Goal: Transaction & Acquisition: Purchase product/service

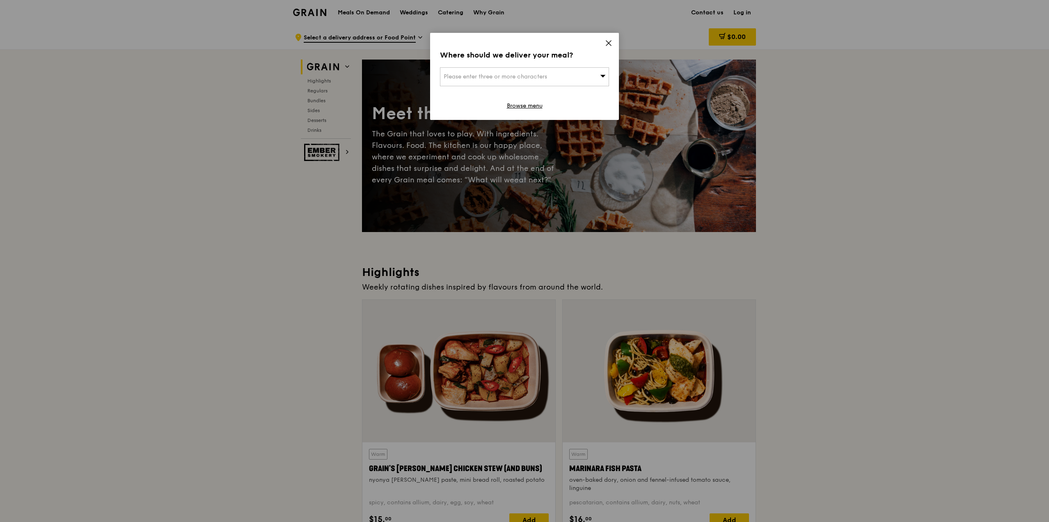
click at [612, 42] on icon at bounding box center [608, 42] width 7 height 7
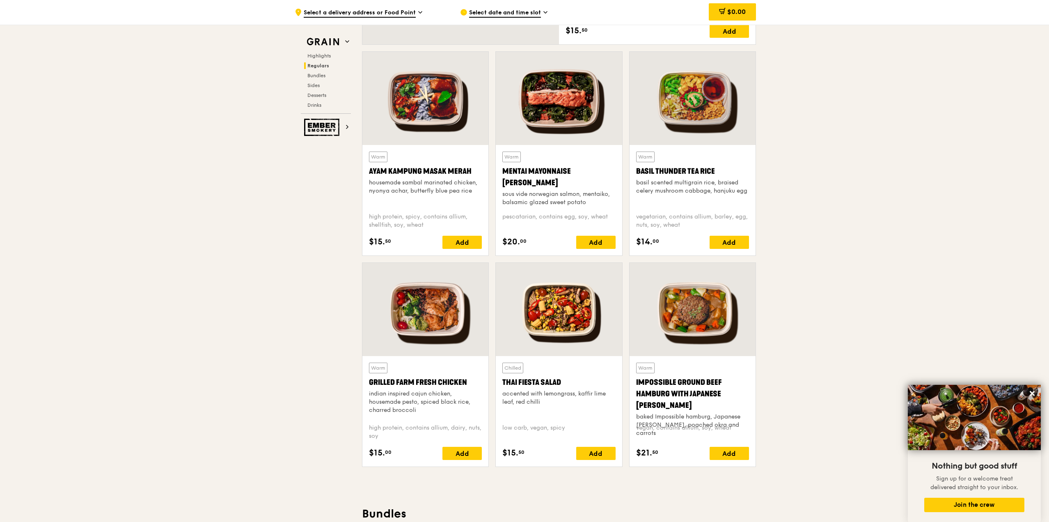
scroll to position [648, 0]
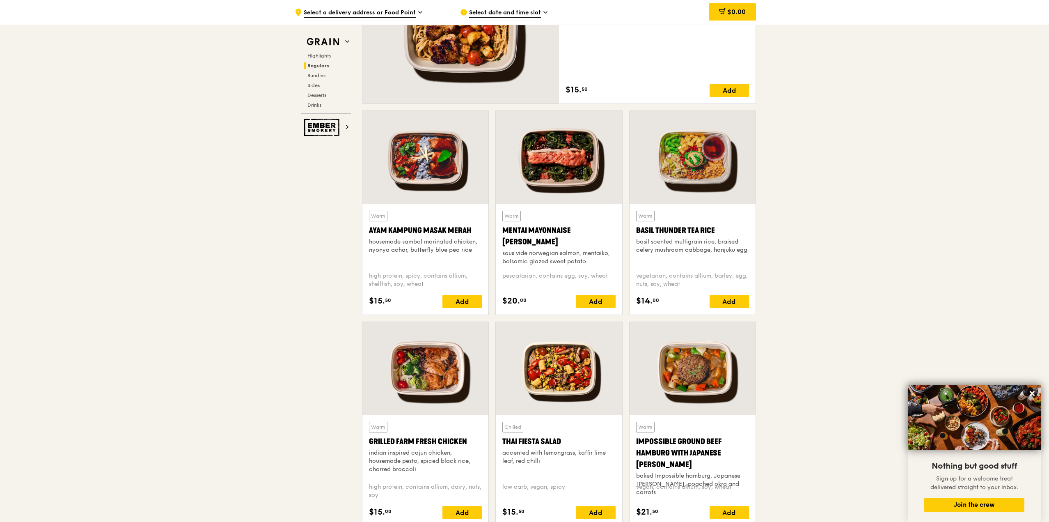
click at [709, 164] on div at bounding box center [693, 157] width 126 height 93
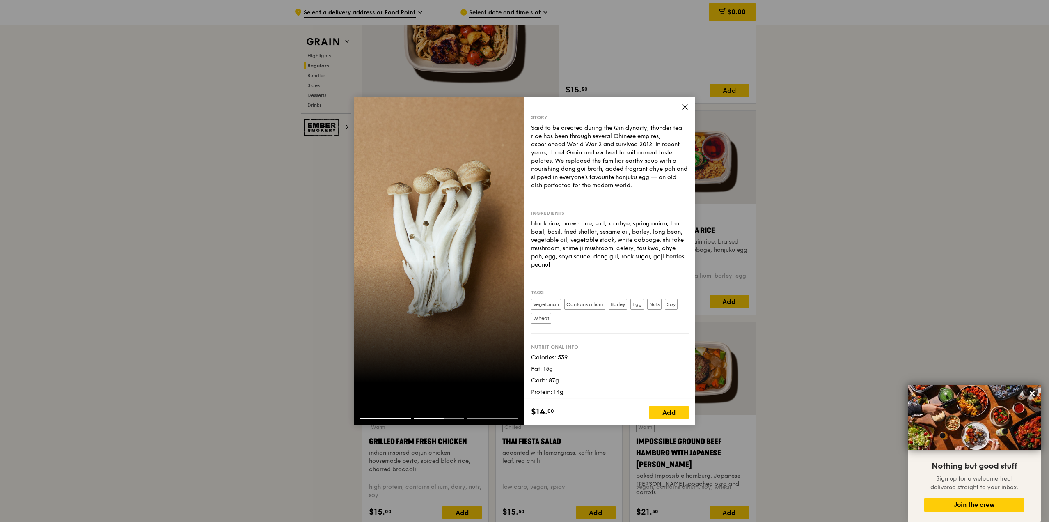
scroll to position [2, 0]
click at [684, 107] on icon at bounding box center [684, 106] width 7 height 7
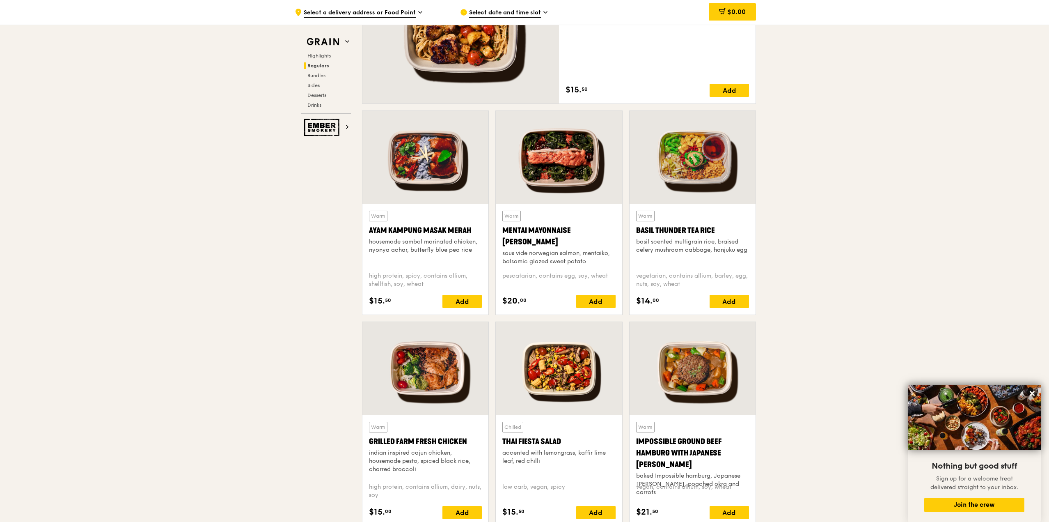
drag, startPoint x: 635, startPoint y: 229, endPoint x: 713, endPoint y: 226, distance: 78.4
click at [713, 226] on div "Warm Basil Thunder Tea [PERSON_NAME] scented multigrain rice, braised celery mu…" at bounding box center [693, 259] width 126 height 110
copy div "Basil Thunder Tea Rice"
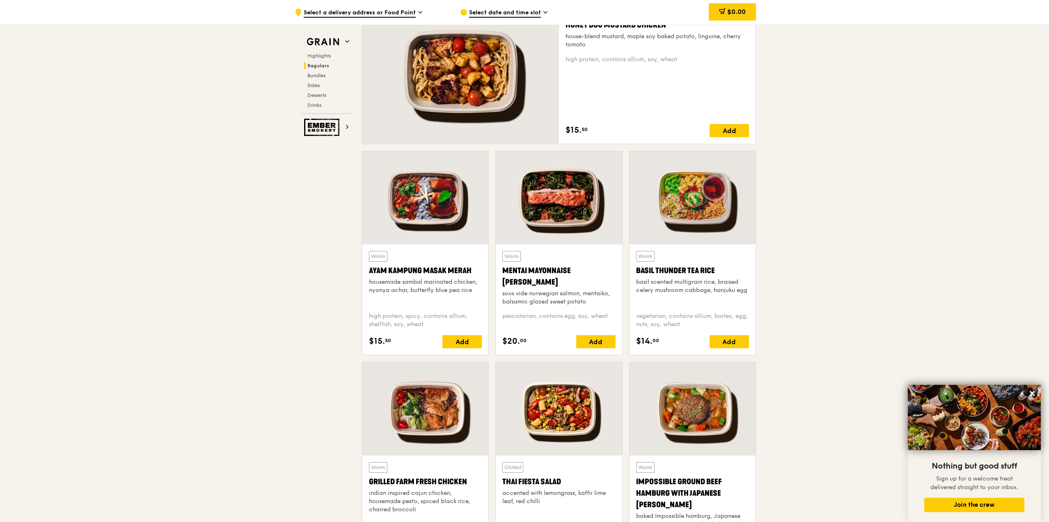
scroll to position [607, 0]
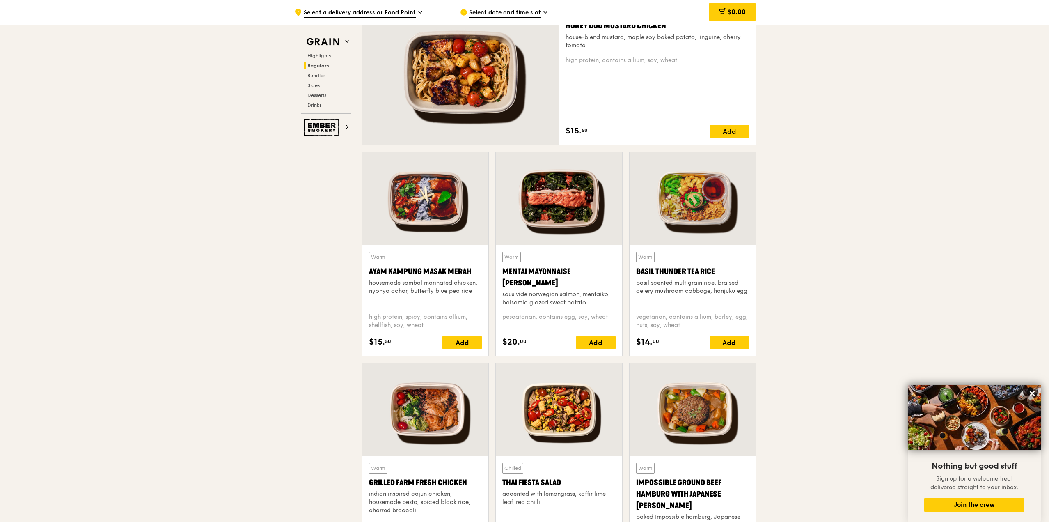
copy div "Basil Thunder Tea Rice"
